Goal: Navigation & Orientation: Find specific page/section

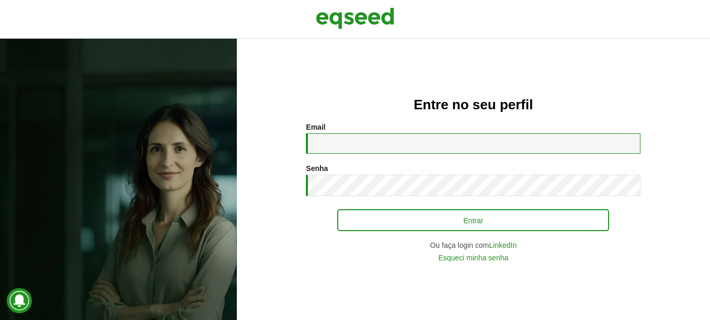
type input "**********"
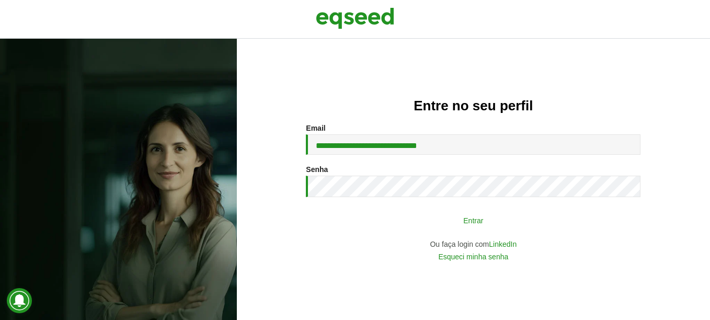
click at [481, 214] on button "Entrar" at bounding box center [473, 220] width 272 height 20
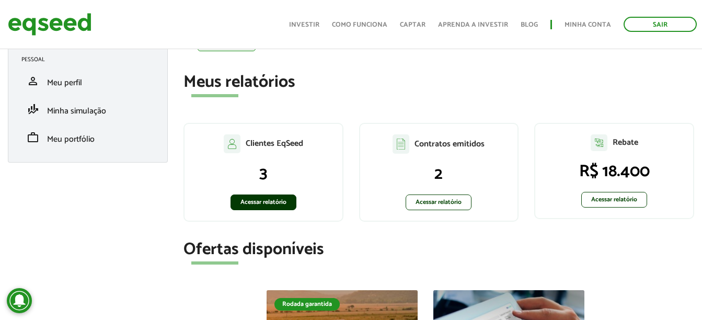
scroll to position [157, 0]
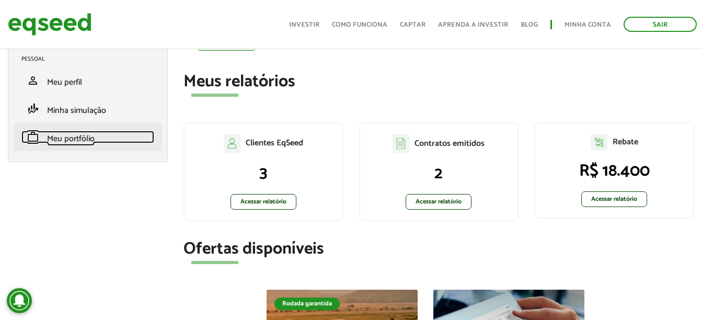
click at [113, 135] on link "work Meu portfólio" at bounding box center [87, 137] width 133 height 13
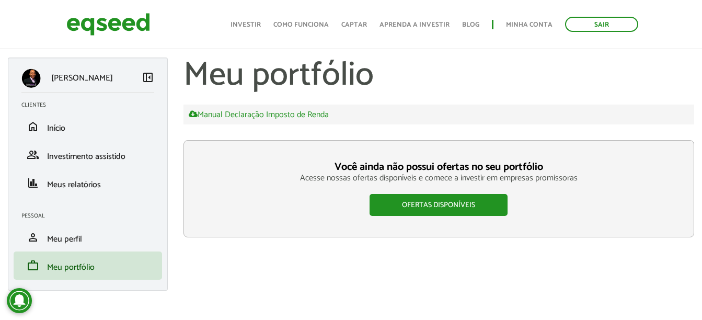
scroll to position [4, 0]
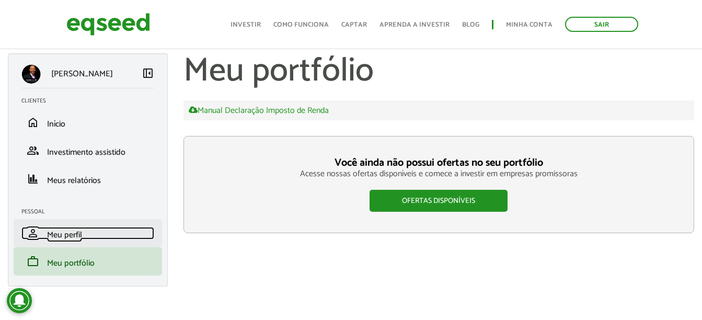
click at [71, 235] on span "Meu perfil" at bounding box center [64, 235] width 35 height 14
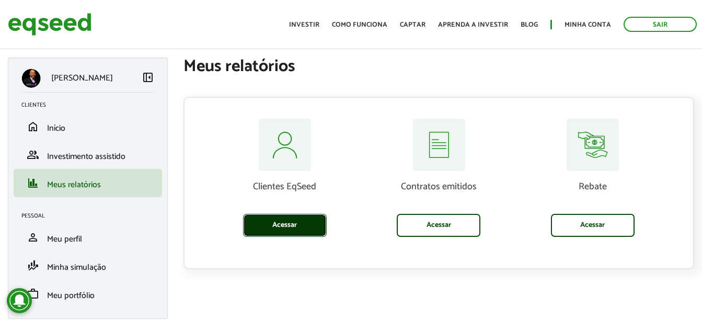
click at [314, 231] on link "Acessar" at bounding box center [285, 225] width 84 height 23
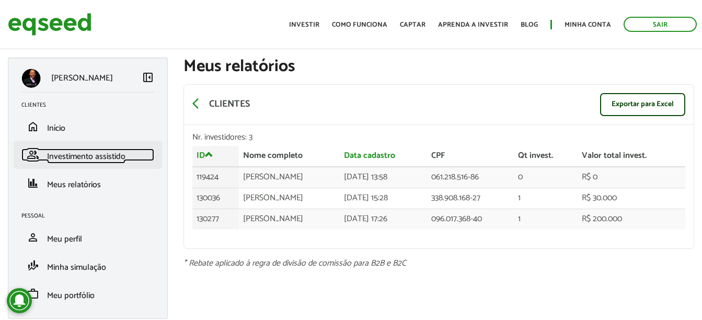
click at [54, 153] on span "Investimento assistido" at bounding box center [86, 157] width 78 height 14
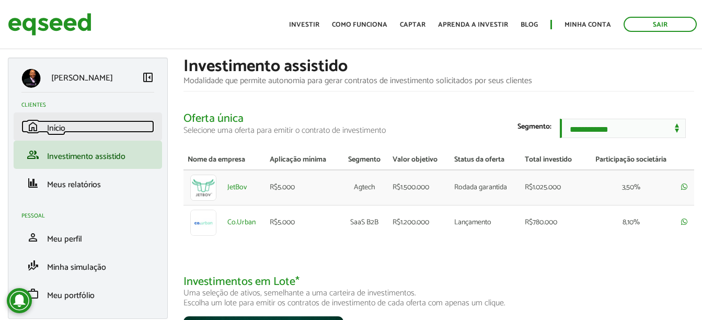
drag, startPoint x: 0, startPoint y: 0, endPoint x: 56, endPoint y: 131, distance: 142.2
click at [56, 131] on span "Início" at bounding box center [56, 128] width 18 height 14
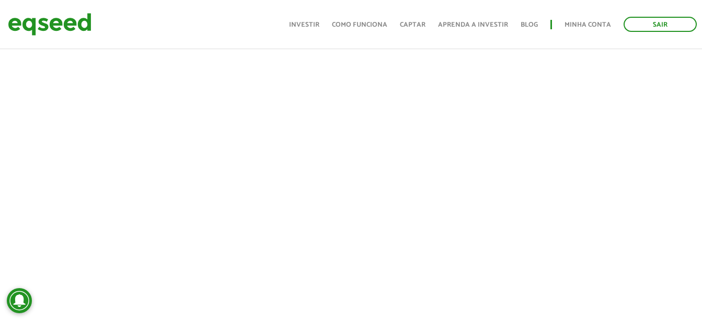
scroll to position [911, 0]
